Goal: Task Accomplishment & Management: Manage account settings

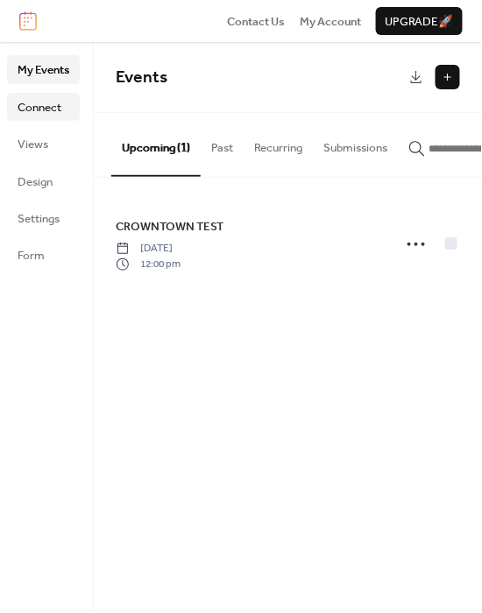
click at [49, 106] on span "Connect" at bounding box center [40, 108] width 44 height 18
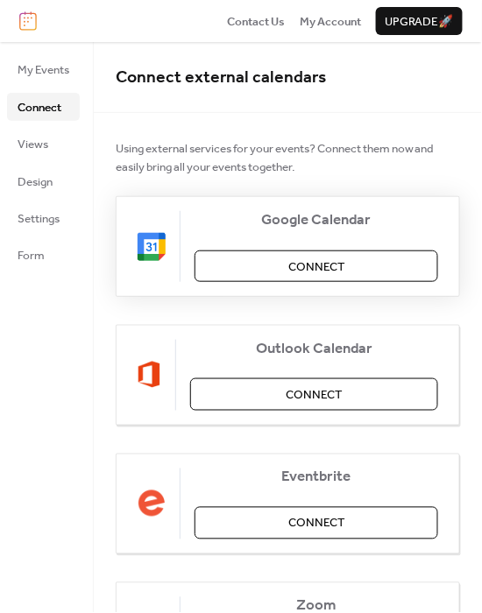
click at [269, 258] on button "Connect" at bounding box center [316, 267] width 244 height 32
click at [44, 69] on span "My Events" at bounding box center [44, 70] width 52 height 18
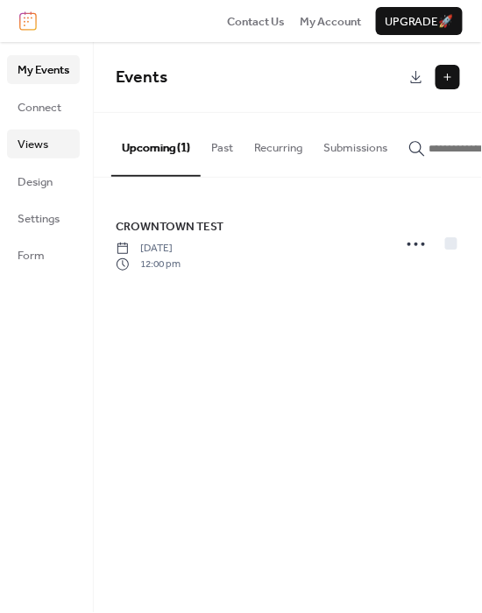
click at [33, 144] on span "Views" at bounding box center [33, 145] width 31 height 18
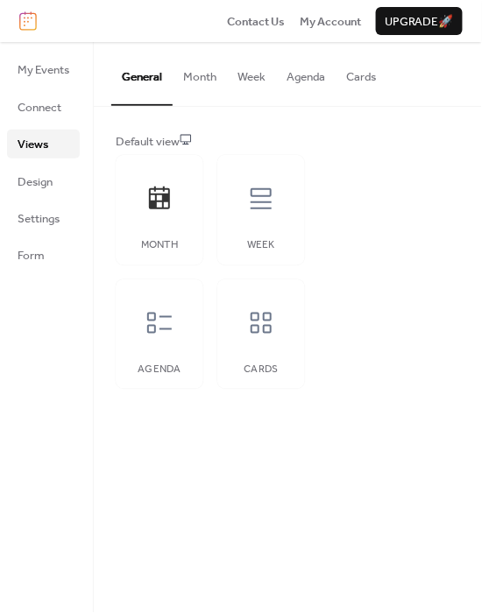
click at [195, 74] on button "Month" at bounding box center [200, 72] width 54 height 61
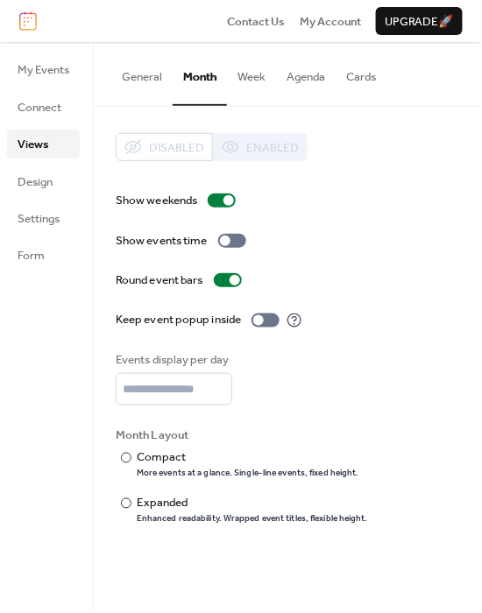
click at [243, 74] on button "Week" at bounding box center [251, 72] width 49 height 61
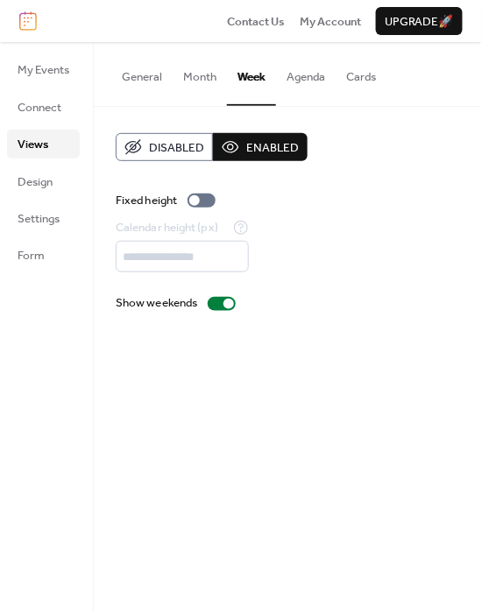
click at [306, 74] on button "Agenda" at bounding box center [306, 72] width 60 height 61
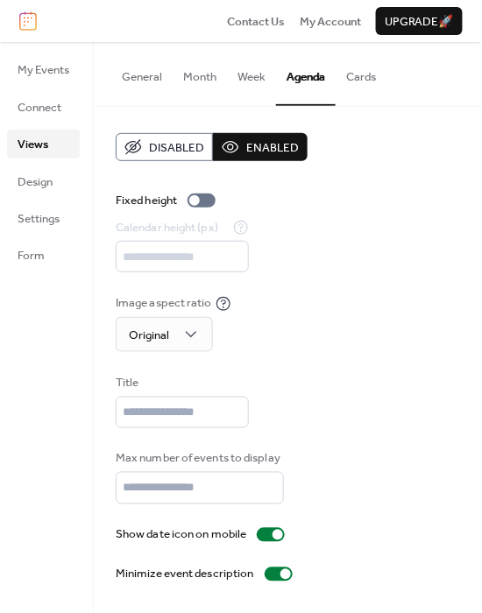
click at [346, 74] on button "Cards" at bounding box center [360, 72] width 51 height 61
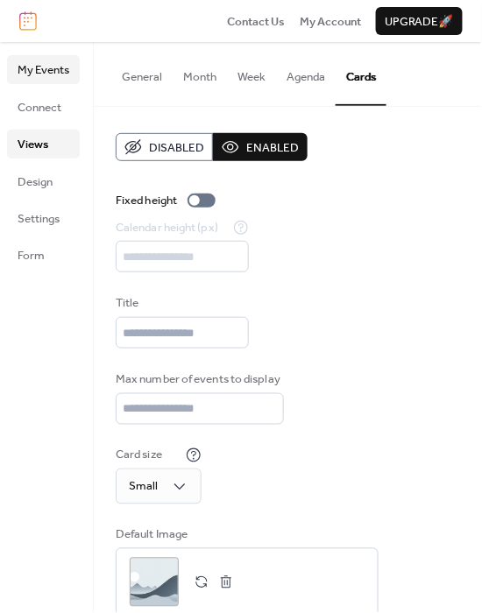
click at [63, 72] on span "My Events" at bounding box center [44, 70] width 52 height 18
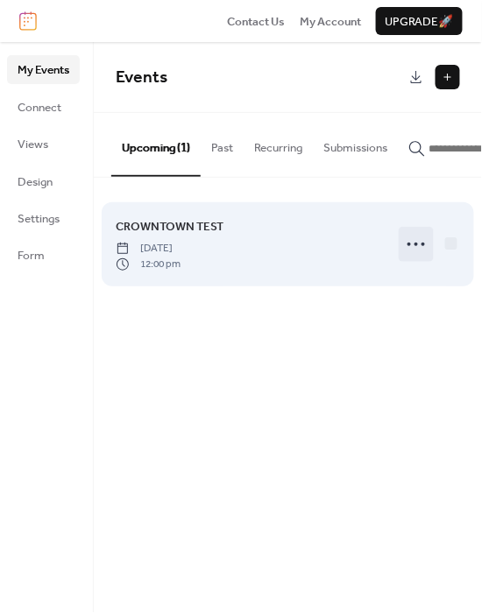
click at [417, 243] on icon at bounding box center [416, 244] width 28 height 28
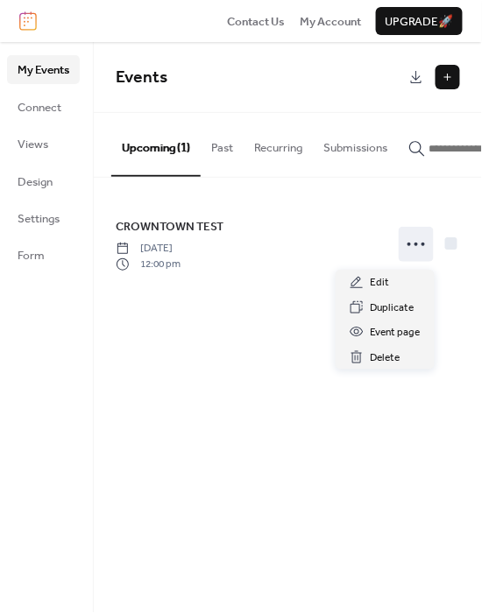
click at [231, 357] on div "Events Upcoming (1) Past Recurring Submissions CROWNTOWN TEST [DATE] 12:00 pm C…" at bounding box center [288, 327] width 388 height 571
drag, startPoint x: 421, startPoint y: 255, endPoint x: 407, endPoint y: 316, distance: 62.9
click at [421, 258] on icon at bounding box center [416, 244] width 28 height 28
click at [405, 329] on span "Event page" at bounding box center [396, 333] width 50 height 18
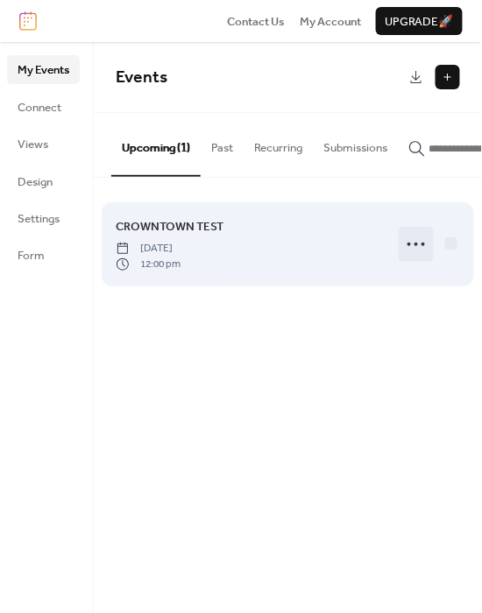
click at [412, 248] on icon at bounding box center [416, 244] width 28 height 28
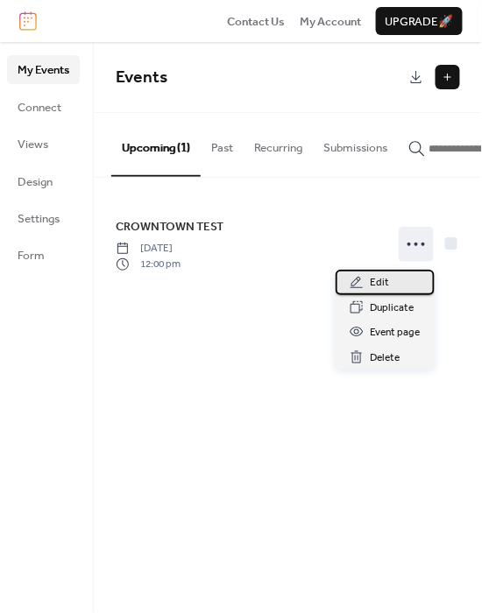
click at [389, 282] on div "Edit" at bounding box center [384, 282] width 99 height 25
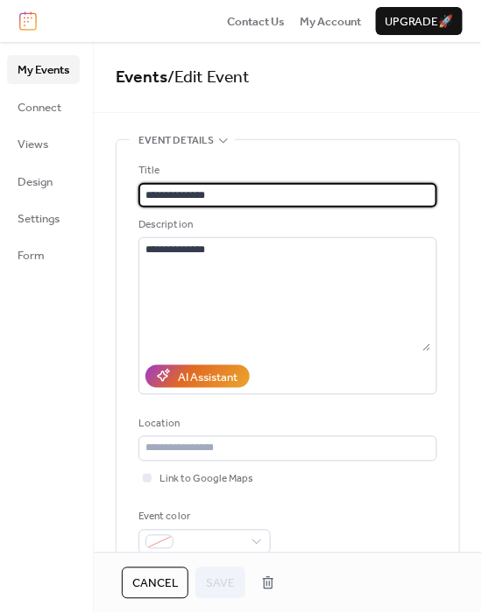
drag, startPoint x: 254, startPoint y: 200, endPoint x: 295, endPoint y: 183, distance: 44.4
click at [256, 200] on input "**********" at bounding box center [287, 195] width 299 height 25
type input "**********"
click at [223, 587] on span "Save" at bounding box center [220, 585] width 29 height 18
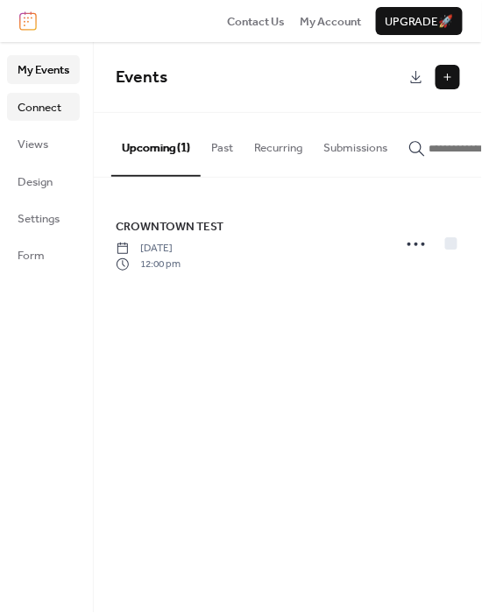
click at [38, 106] on span "Connect" at bounding box center [40, 108] width 44 height 18
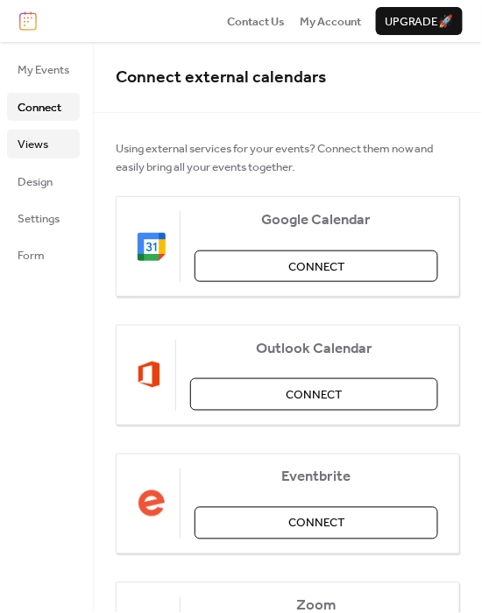
click at [39, 136] on span "Views" at bounding box center [33, 145] width 31 height 18
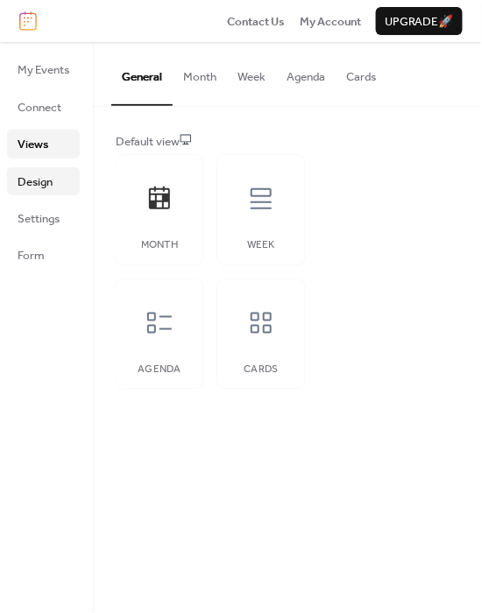
click at [44, 180] on span "Design" at bounding box center [35, 182] width 35 height 18
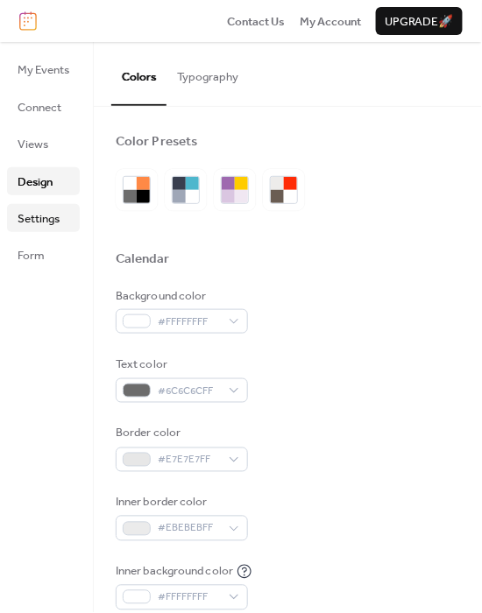
click at [36, 215] on span "Settings" at bounding box center [39, 219] width 42 height 18
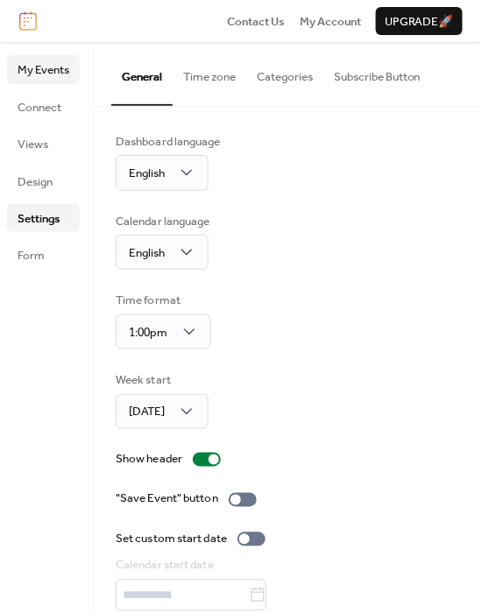
drag, startPoint x: 49, startPoint y: 84, endPoint x: 52, endPoint y: 68, distance: 16.0
click at [49, 83] on ul "My Events Connect Views Design Settings Form" at bounding box center [43, 162] width 73 height 214
click at [52, 68] on span "My Events" at bounding box center [44, 70] width 52 height 18
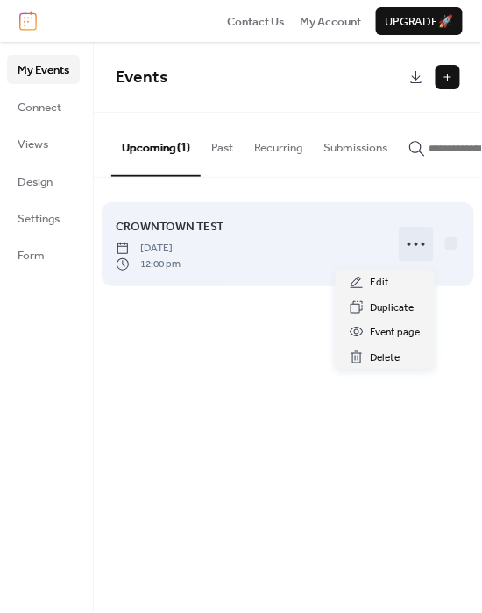
click at [424, 252] on icon at bounding box center [416, 244] width 28 height 28
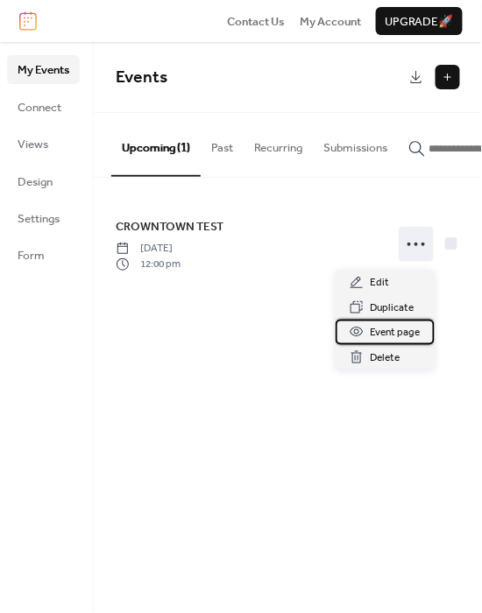
drag, startPoint x: 399, startPoint y: 326, endPoint x: 399, endPoint y: 299, distance: 27.2
click at [399, 328] on span "Event page" at bounding box center [396, 333] width 50 height 18
